Goal: Task Accomplishment & Management: Manage account settings

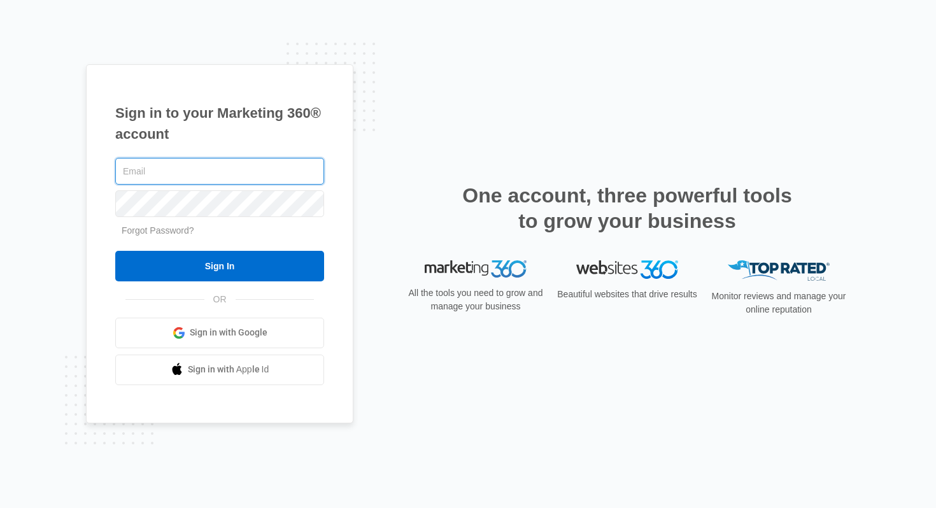
click at [259, 166] on input "text" at bounding box center [219, 171] width 209 height 27
type input "[PERSON_NAME][EMAIL_ADDRESS][PERSON_NAME][DOMAIN_NAME]"
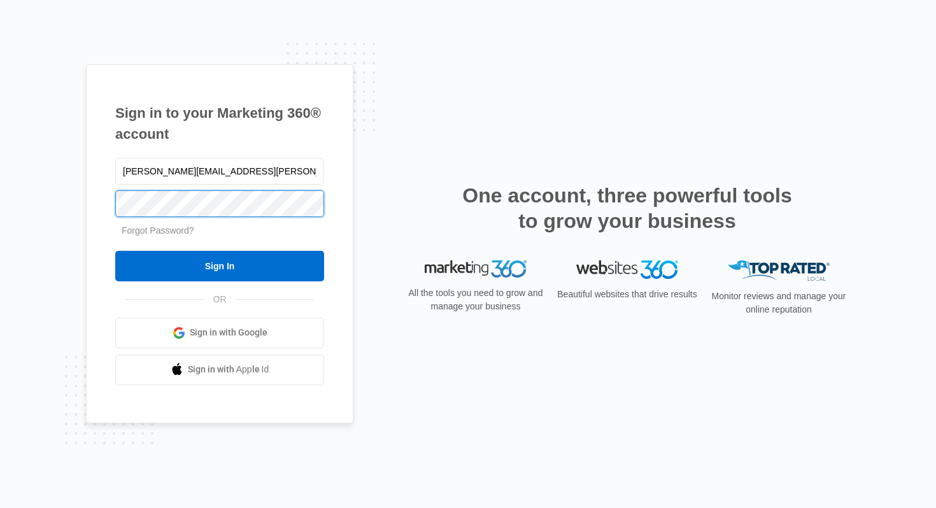
click at [115, 251] on input "Sign In" at bounding box center [219, 266] width 209 height 31
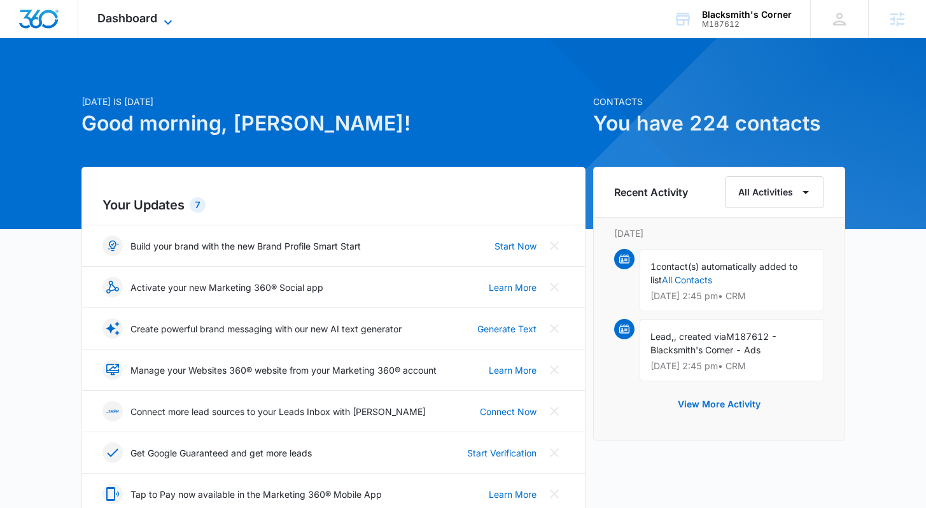
click at [141, 12] on span "Dashboard" at bounding box center [127, 17] width 60 height 13
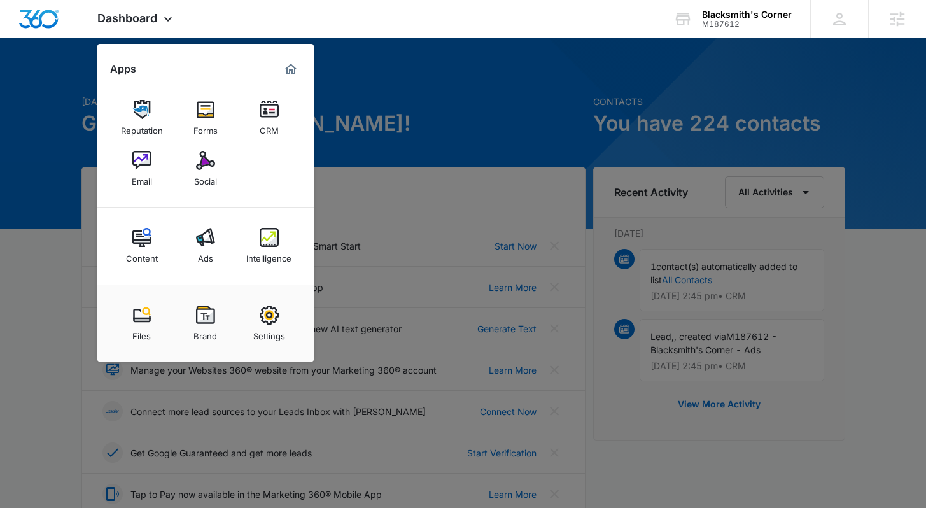
drag, startPoint x: 394, startPoint y: 121, endPoint x: 156, endPoint y: 31, distance: 254.7
click at [394, 121] on div at bounding box center [463, 254] width 926 height 508
